Goal: Task Accomplishment & Management: Use online tool/utility

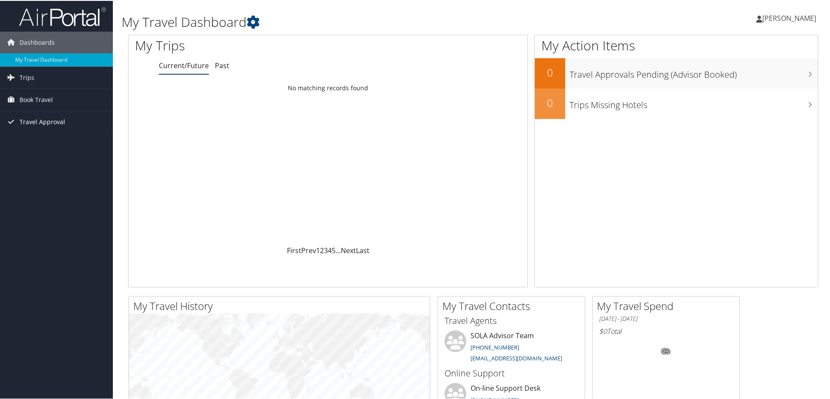
click at [35, 118] on span "Travel Approval" at bounding box center [43, 121] width 46 height 22
click at [37, 148] on link "Approved Trips" at bounding box center [56, 151] width 113 height 13
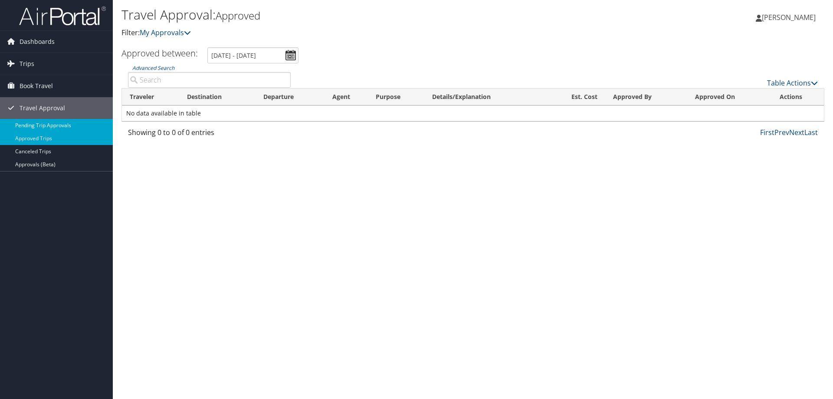
click at [42, 121] on link "Pending Trip Approvals" at bounding box center [56, 125] width 113 height 13
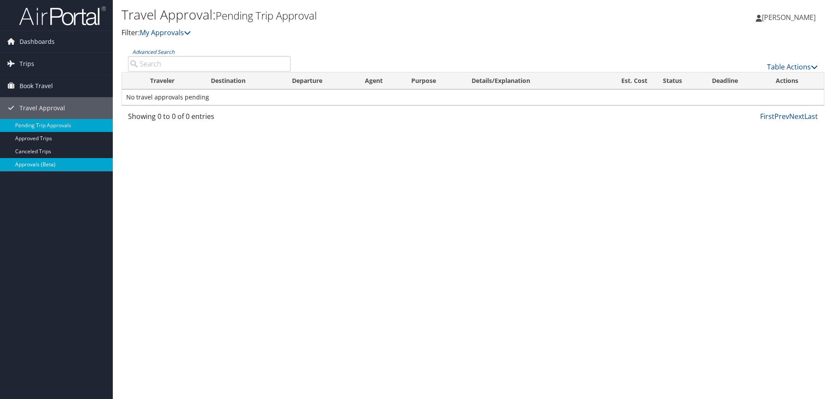
click at [30, 162] on link "Approvals (Beta)" at bounding box center [56, 164] width 113 height 13
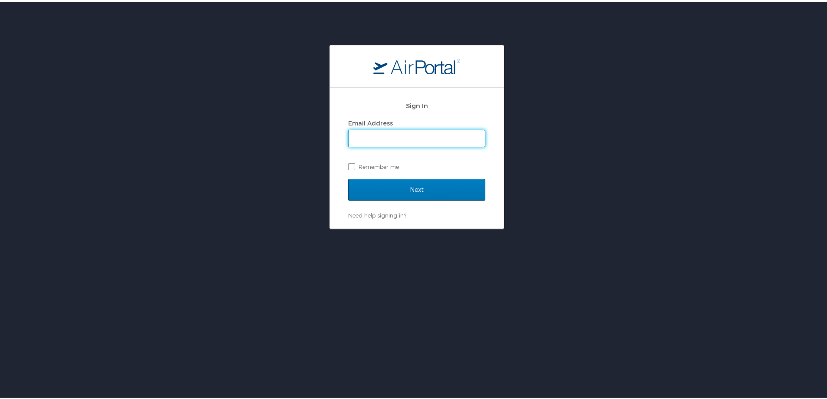
click at [392, 136] on input "Email Address" at bounding box center [416, 136] width 136 height 16
type input "colleen.dean@la.gov"
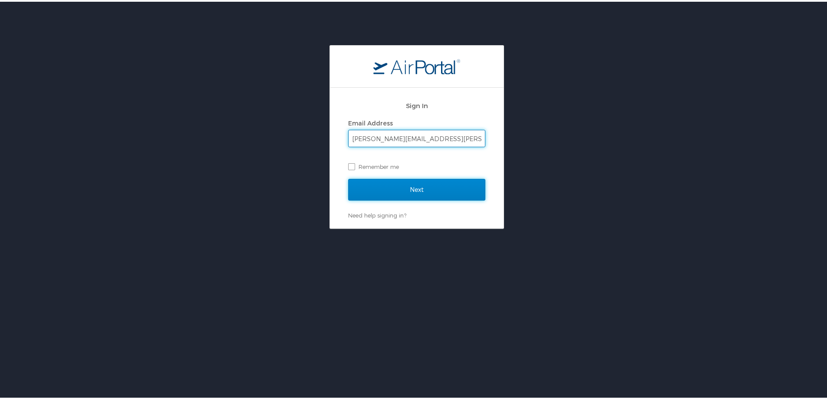
click at [406, 193] on input "Next" at bounding box center [416, 188] width 137 height 22
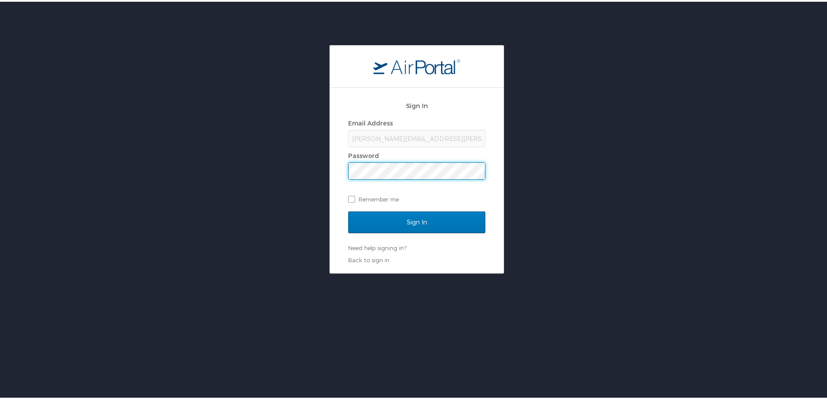
click at [348, 210] on input "Sign In" at bounding box center [416, 221] width 137 height 22
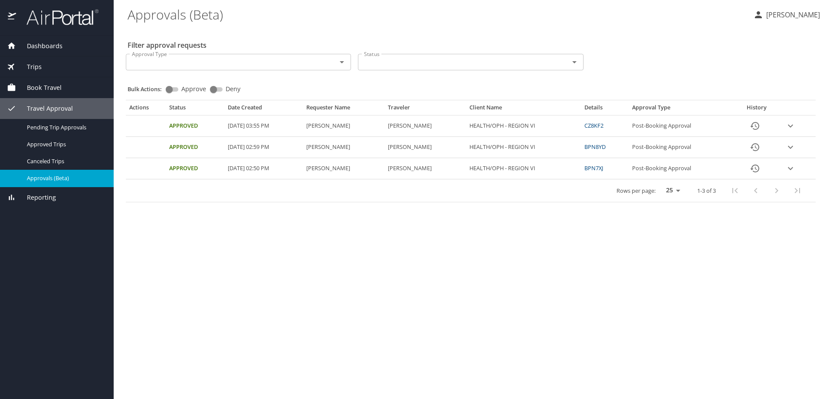
click at [792, 124] on icon "expand row" at bounding box center [790, 126] width 10 height 10
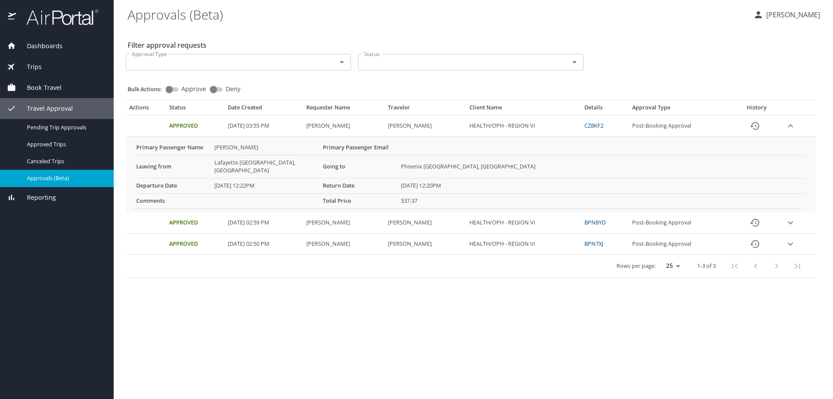
click at [793, 131] on icon "expand row" at bounding box center [790, 126] width 10 height 10
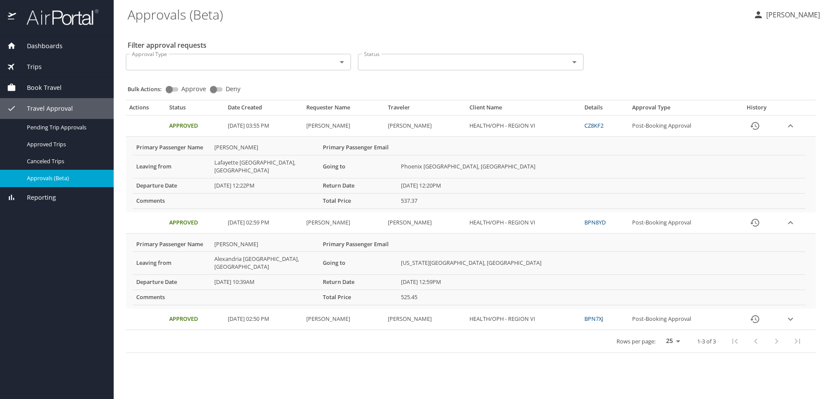
click at [781, 12] on p "[PERSON_NAME]" at bounding box center [792, 15] width 56 height 10
click at [37, 43] on div at bounding box center [416, 199] width 833 height 399
click at [41, 49] on span "Dashboards" at bounding box center [39, 46] width 46 height 10
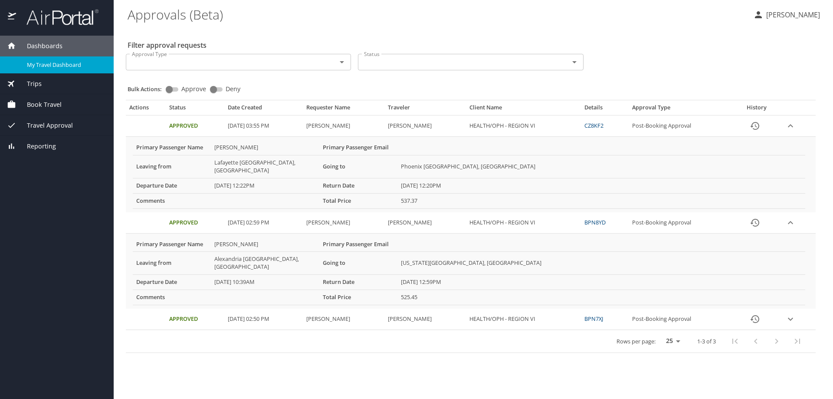
click at [44, 65] on span "My Travel Dashboard" at bounding box center [65, 65] width 76 height 8
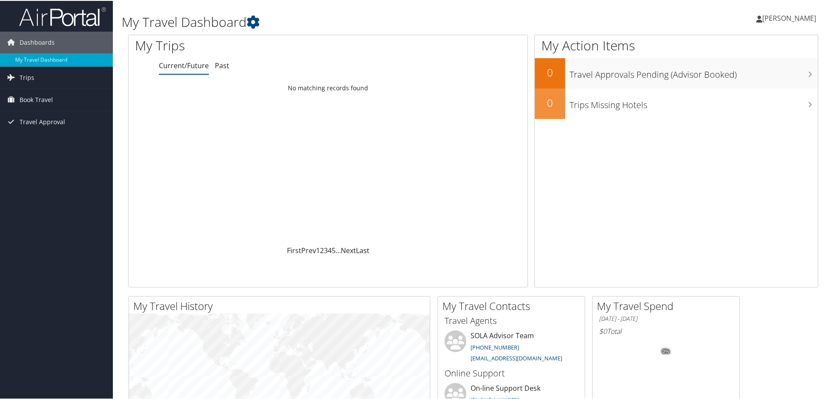
click at [785, 22] on link "[PERSON_NAME]" at bounding box center [790, 17] width 69 height 26
click at [541, 33] on div "My Travel Dashboard" at bounding box center [356, 19] width 469 height 30
click at [34, 99] on span "Book Travel" at bounding box center [36, 99] width 33 height 22
click at [49, 117] on link "Approval Request (Beta)" at bounding box center [56, 116] width 113 height 13
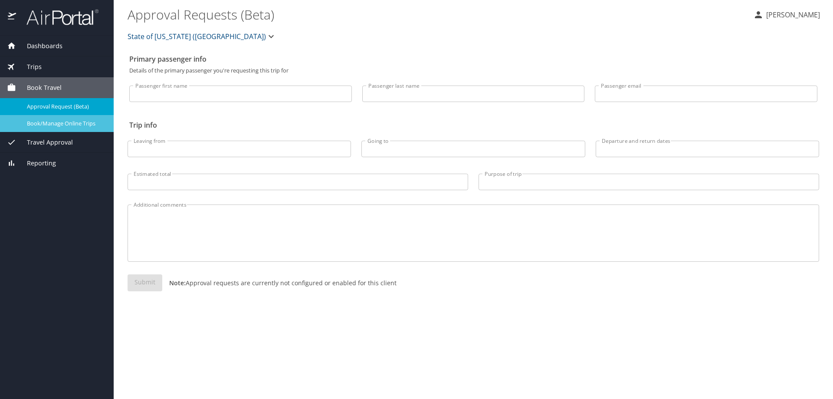
click at [29, 119] on span "Book/Manage Online Trips" at bounding box center [65, 123] width 76 height 8
